Goal: Find specific page/section: Find specific page/section

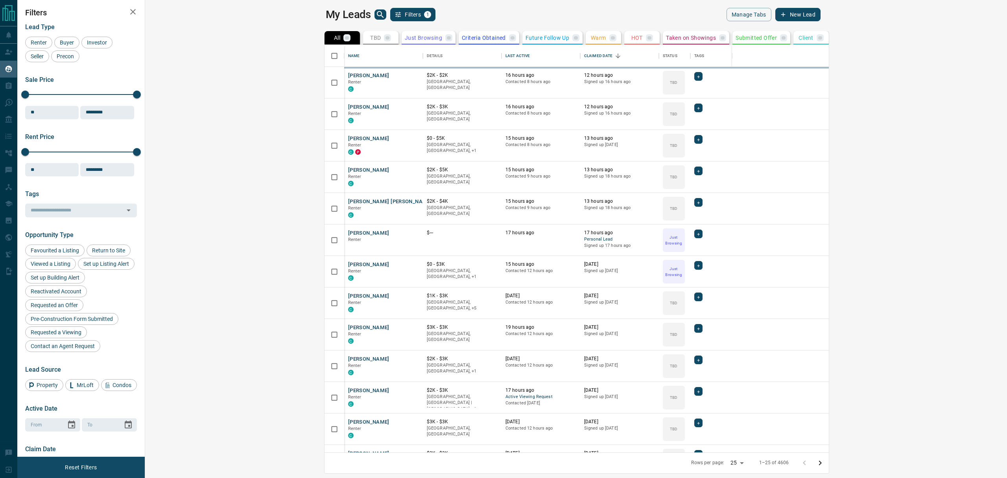
scroll to position [399, 850]
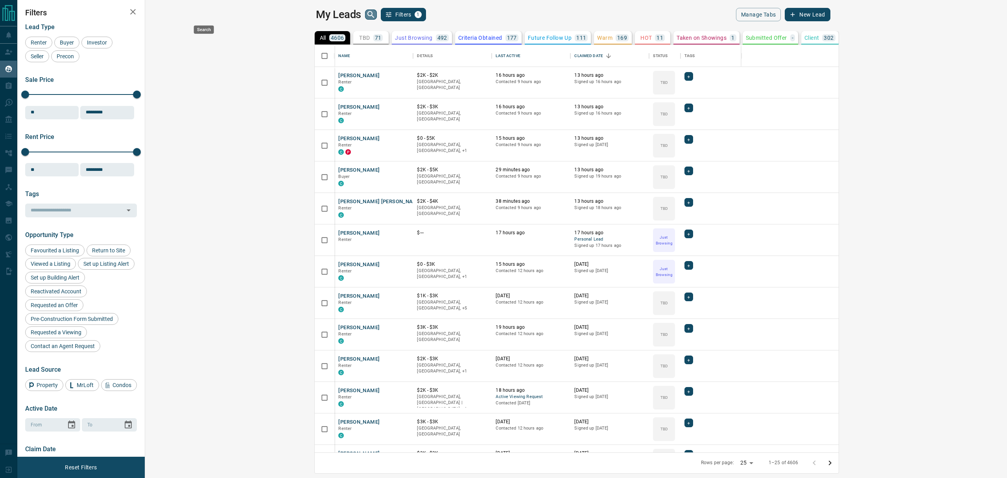
click at [367, 15] on icon "search button" at bounding box center [370, 14] width 7 height 7
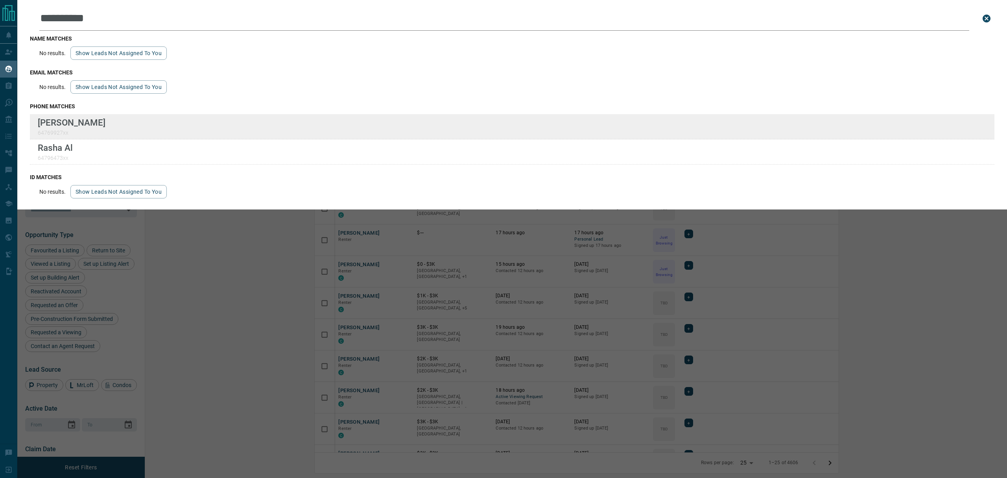
type input "**********"
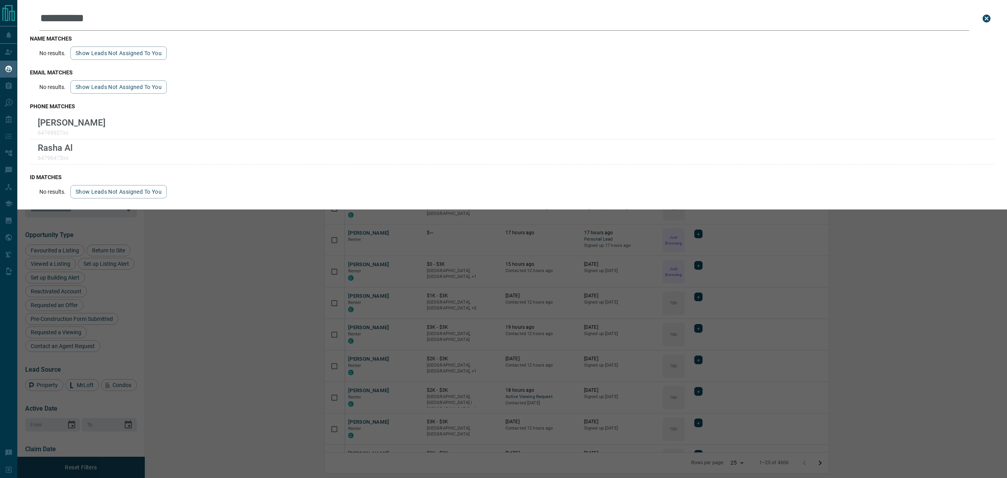
click at [406, 284] on div "**********" at bounding box center [520, 239] width 1007 height 478
